Goal: Task Accomplishment & Management: Use online tool/utility

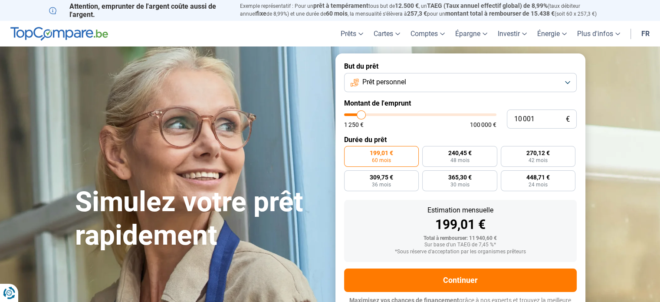
click at [476, 86] on button "Prêt personnel" at bounding box center [460, 82] width 233 height 19
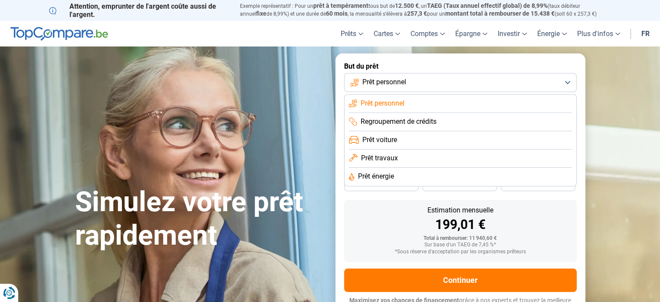
click at [397, 143] on span "Prêt voiture" at bounding box center [380, 140] width 35 height 10
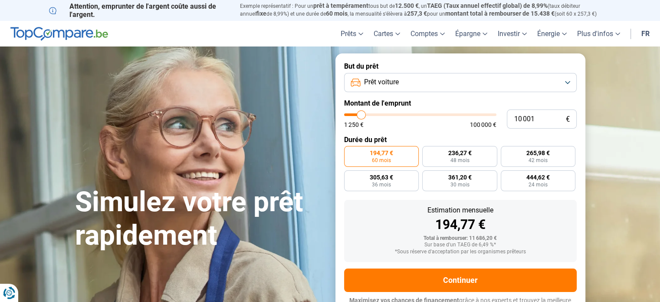
scroll to position [12, 0]
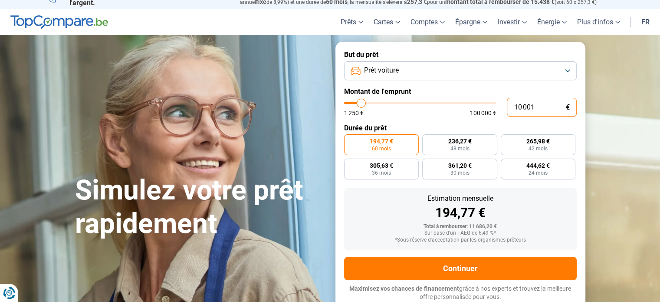
drag, startPoint x: 542, startPoint y: 102, endPoint x: 507, endPoint y: 110, distance: 35.7
click at [507, 110] on input "10 001" at bounding box center [542, 107] width 70 height 19
type input "0"
type input "1250"
type input "1 250"
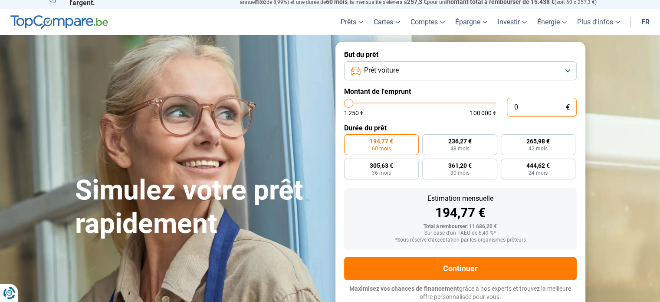
type input "1250"
radio input "true"
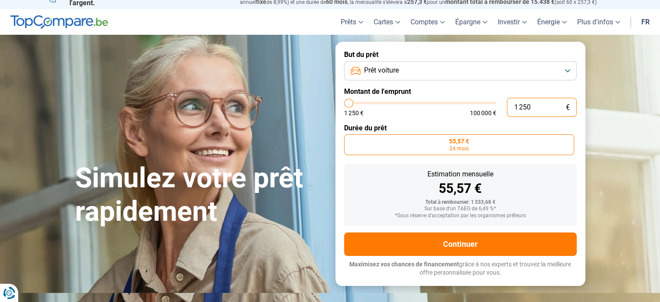
scroll to position [0, 0]
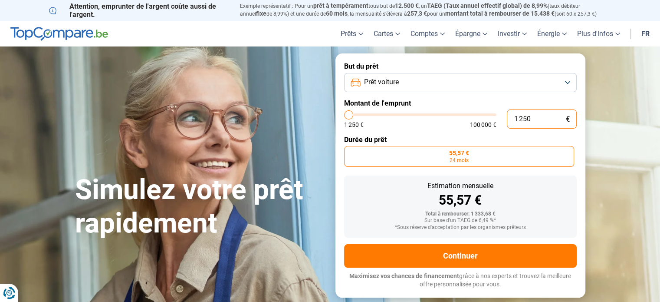
type input "125"
type input "1250"
type input "12"
type input "1250"
type input "1"
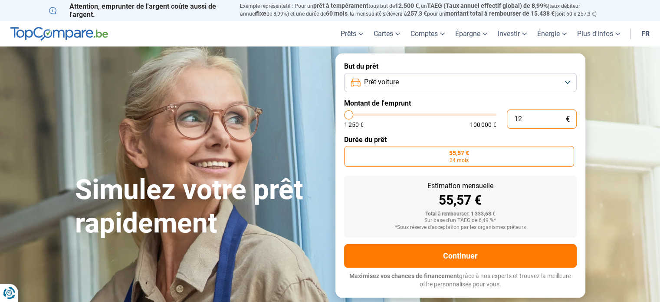
type input "1250"
type input "0"
type input "1250"
type input "1 250"
type input "1250"
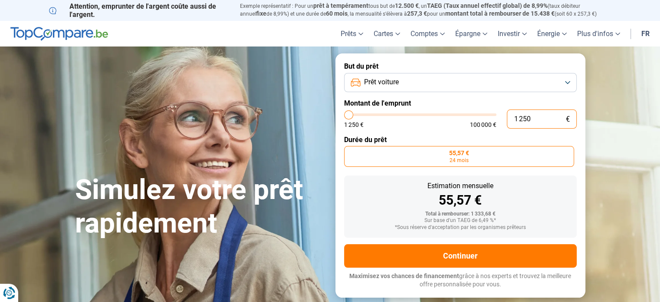
type input "12 502"
type input "12500"
type input "125 023"
type input "100000"
type input "100 000"
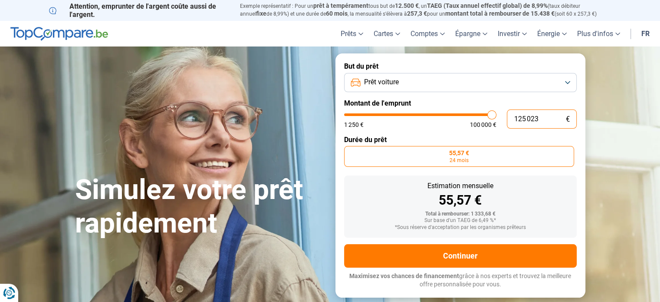
type input "100000"
radio input "false"
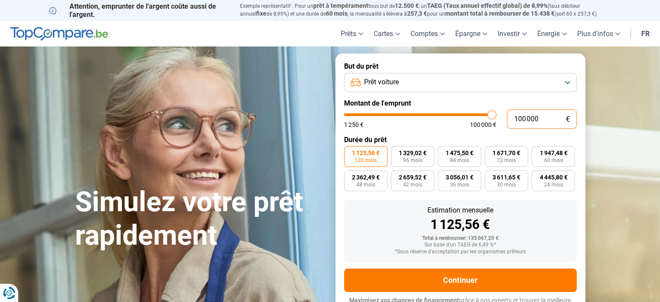
drag, startPoint x: 555, startPoint y: 119, endPoint x: 504, endPoint y: 122, distance: 51.3
click at [504, 122] on div "100 000 € 1 250 € 100 000 €" at bounding box center [460, 118] width 233 height 19
type input "0"
type input "1250"
type input "2"
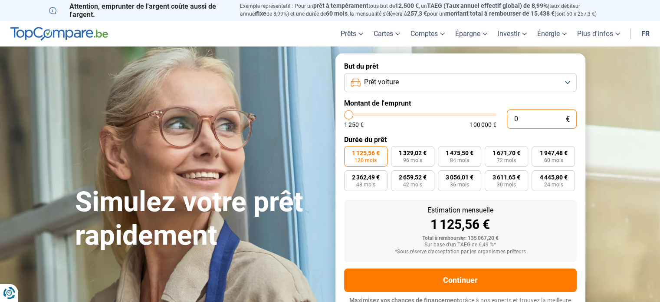
type input "1250"
type input "23"
type input "1250"
type input "230"
type input "1250"
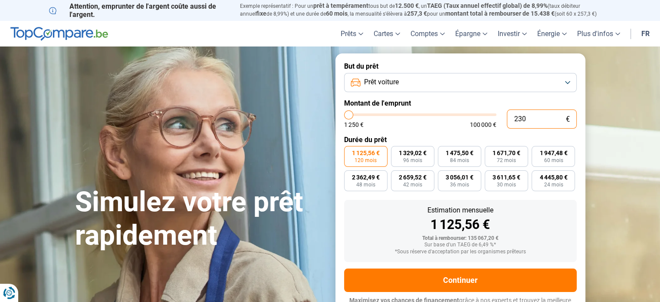
type input "2 306"
type input "2250"
type input "23 060"
type input "23000"
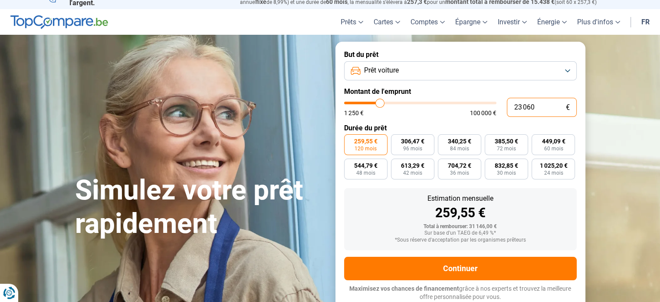
type input "23 060"
